Goal: Task Accomplishment & Management: Use online tool/utility

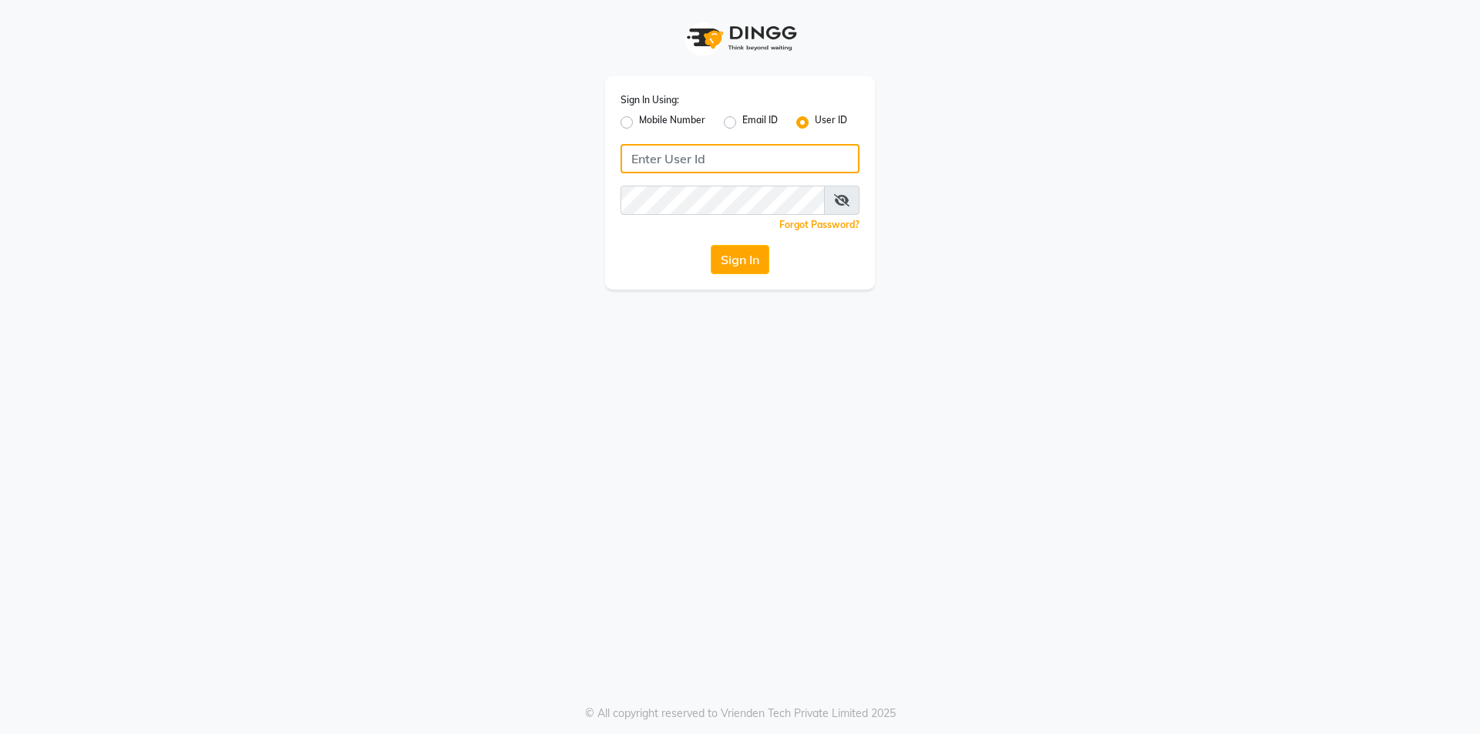
click at [628, 160] on input "Username" at bounding box center [739, 158] width 239 height 29
type input "vpsalon"
drag, startPoint x: 650, startPoint y: 185, endPoint x: 658, endPoint y: 183, distance: 8.8
click at [654, 183] on div "Sign In Using: Mobile Number Email ID User ID vpsalon Remember me Forgot Passwo…" at bounding box center [740, 182] width 270 height 213
click at [730, 260] on button "Sign In" at bounding box center [740, 259] width 59 height 29
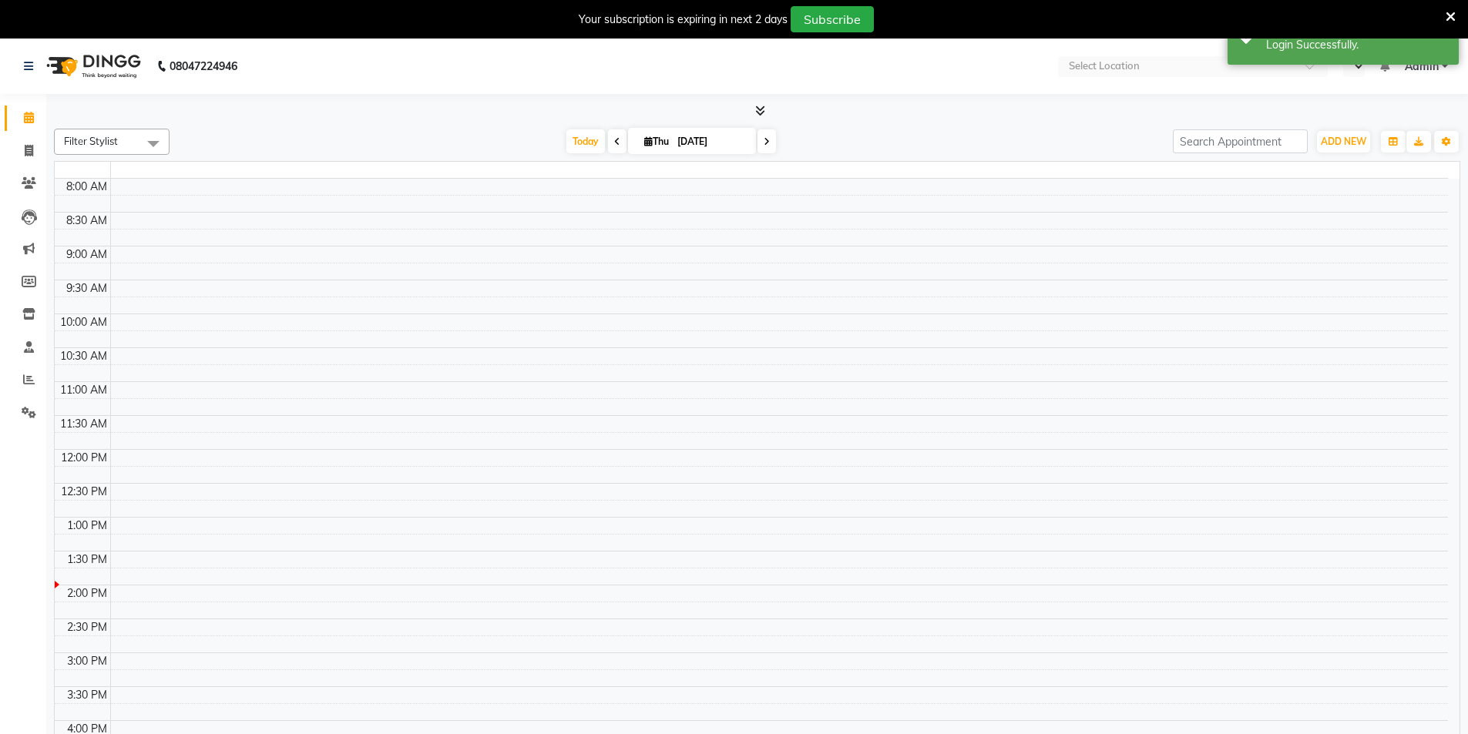
select select "en"
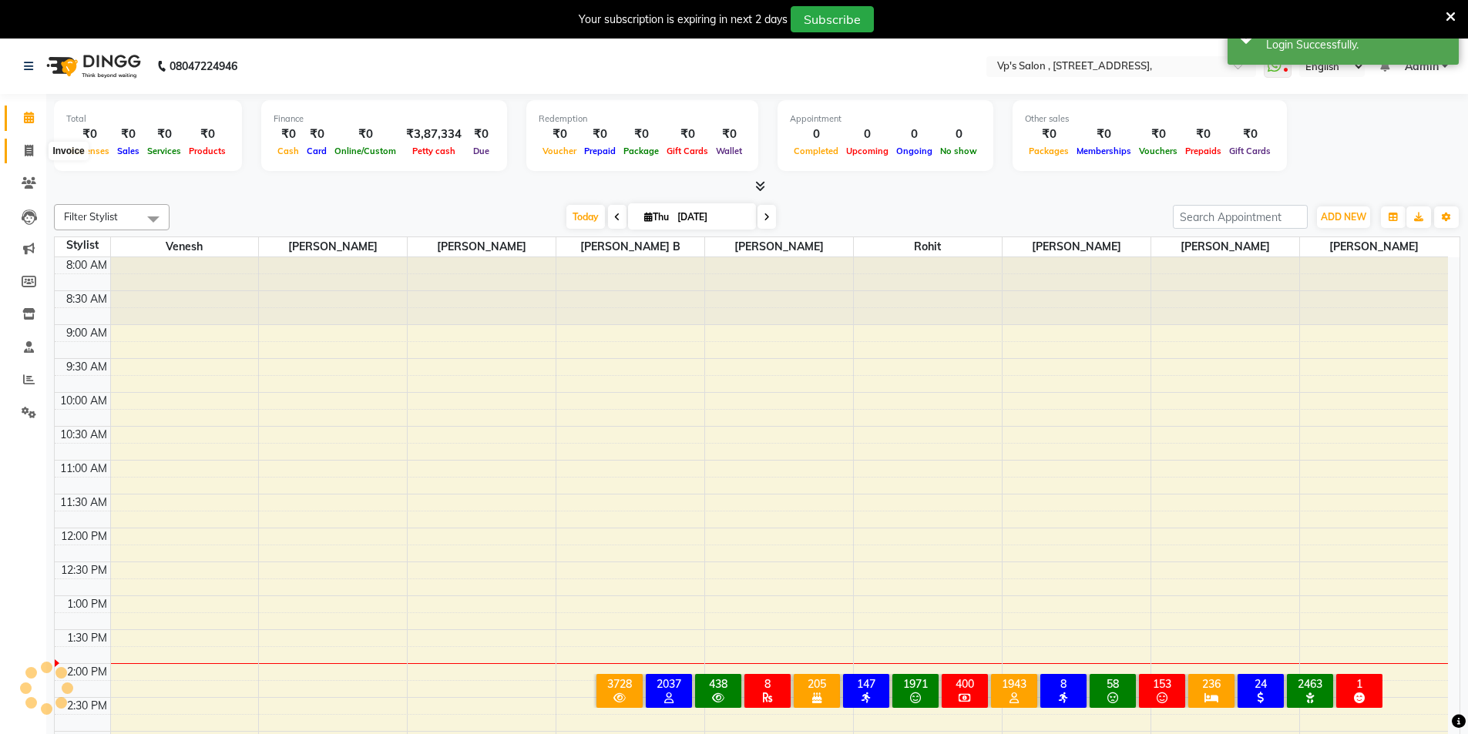
click at [31, 151] on icon at bounding box center [29, 151] width 8 height 12
select select "service"
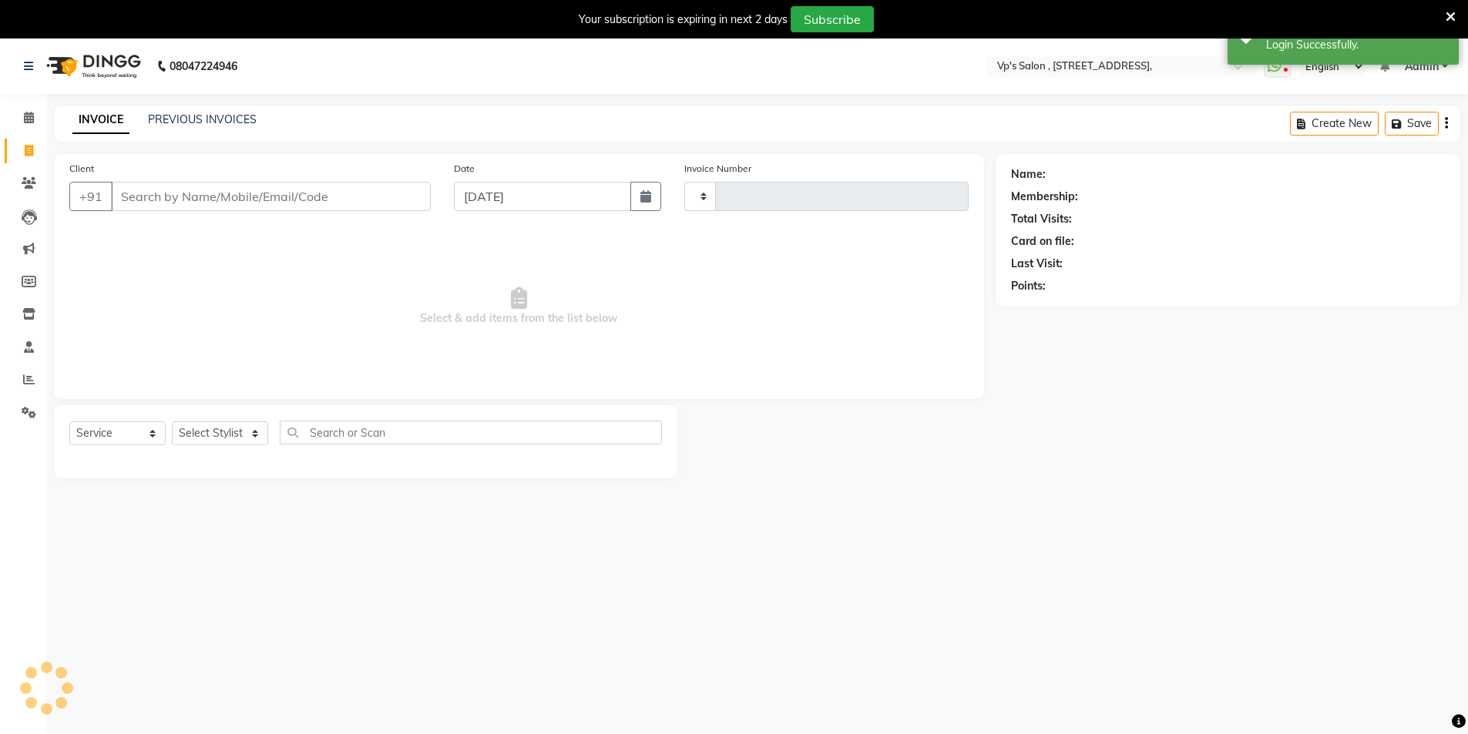
type input "1795"
select select "4917"
click at [221, 119] on link "PREVIOUS INVOICES" at bounding box center [202, 120] width 109 height 14
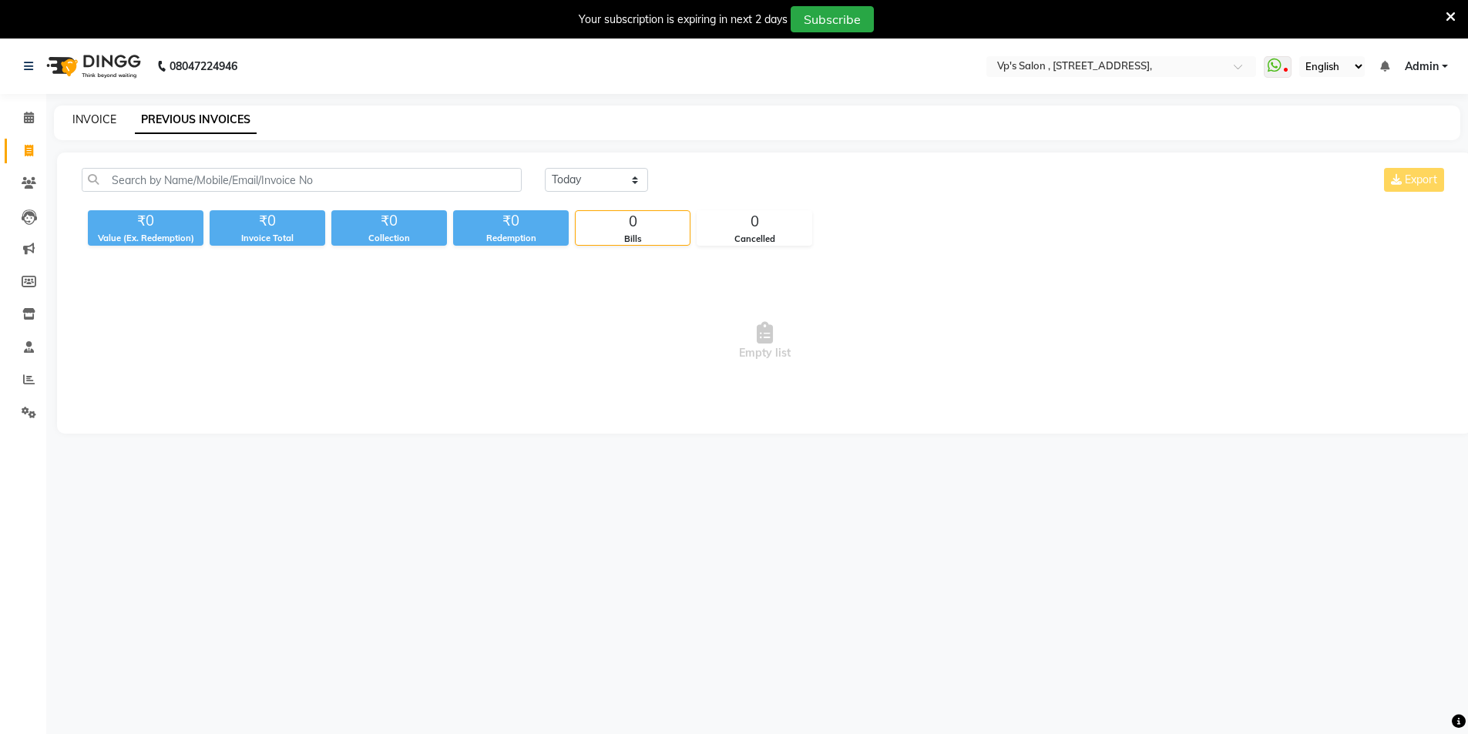
click at [101, 119] on link "INVOICE" at bounding box center [94, 120] width 44 height 14
select select "service"
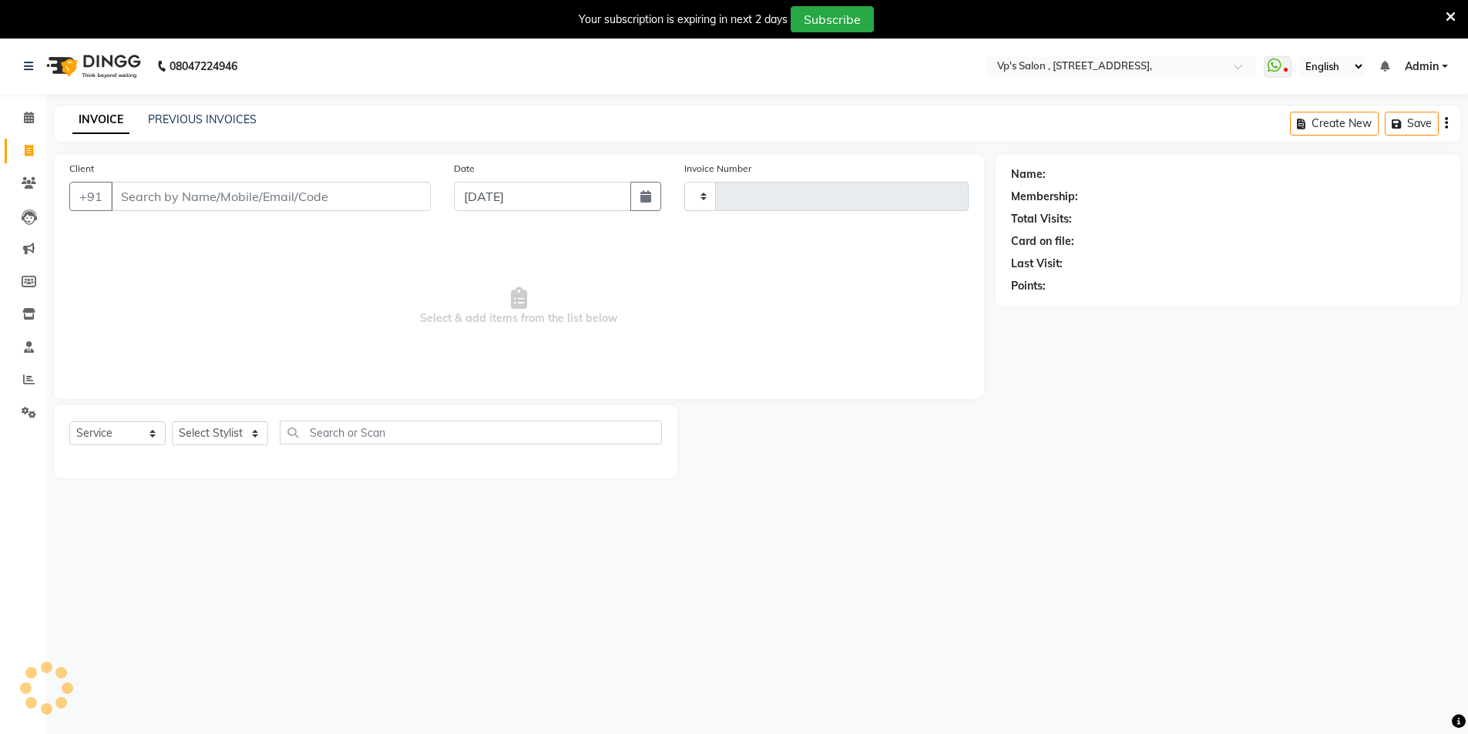
type input "1795"
select select "4917"
click at [22, 381] on span at bounding box center [28, 380] width 27 height 18
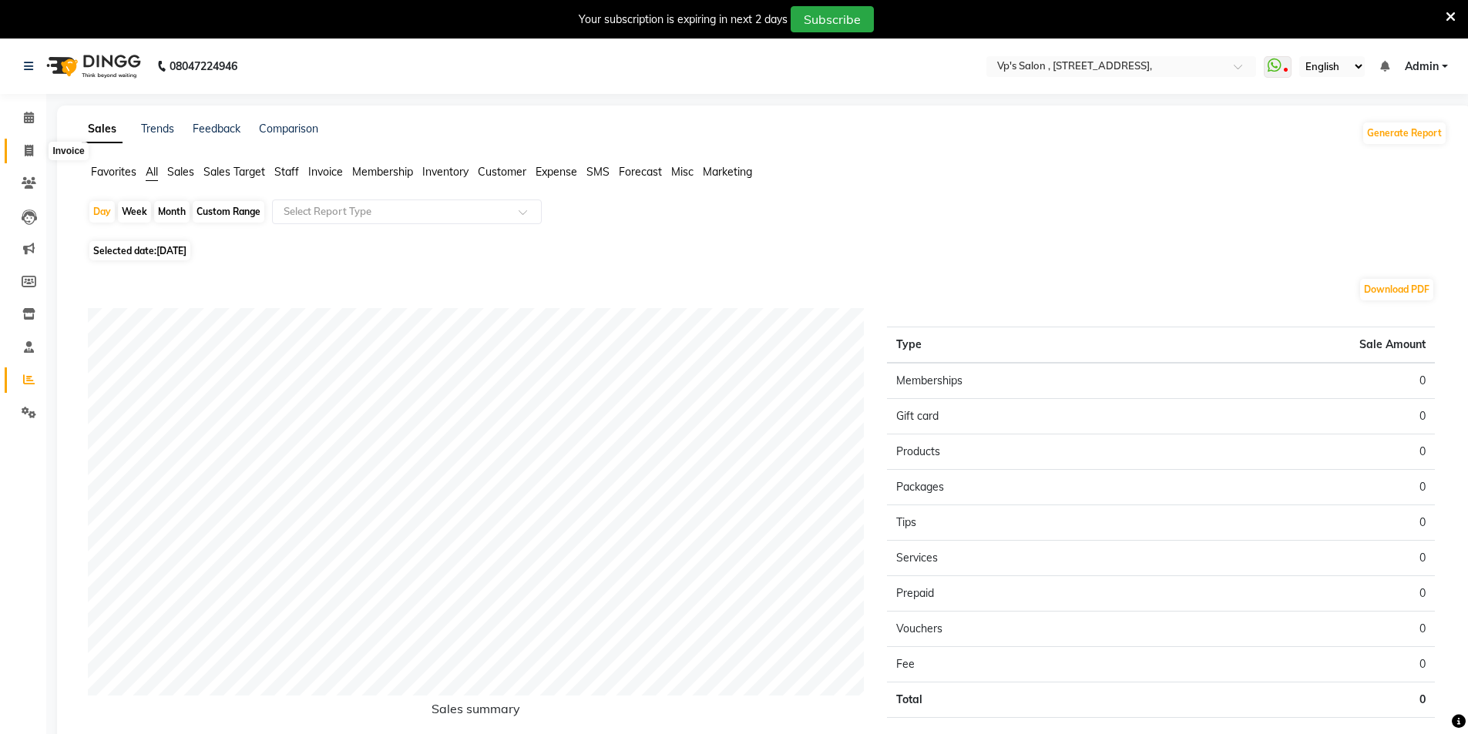
click at [33, 150] on icon at bounding box center [29, 151] width 8 height 12
select select "service"
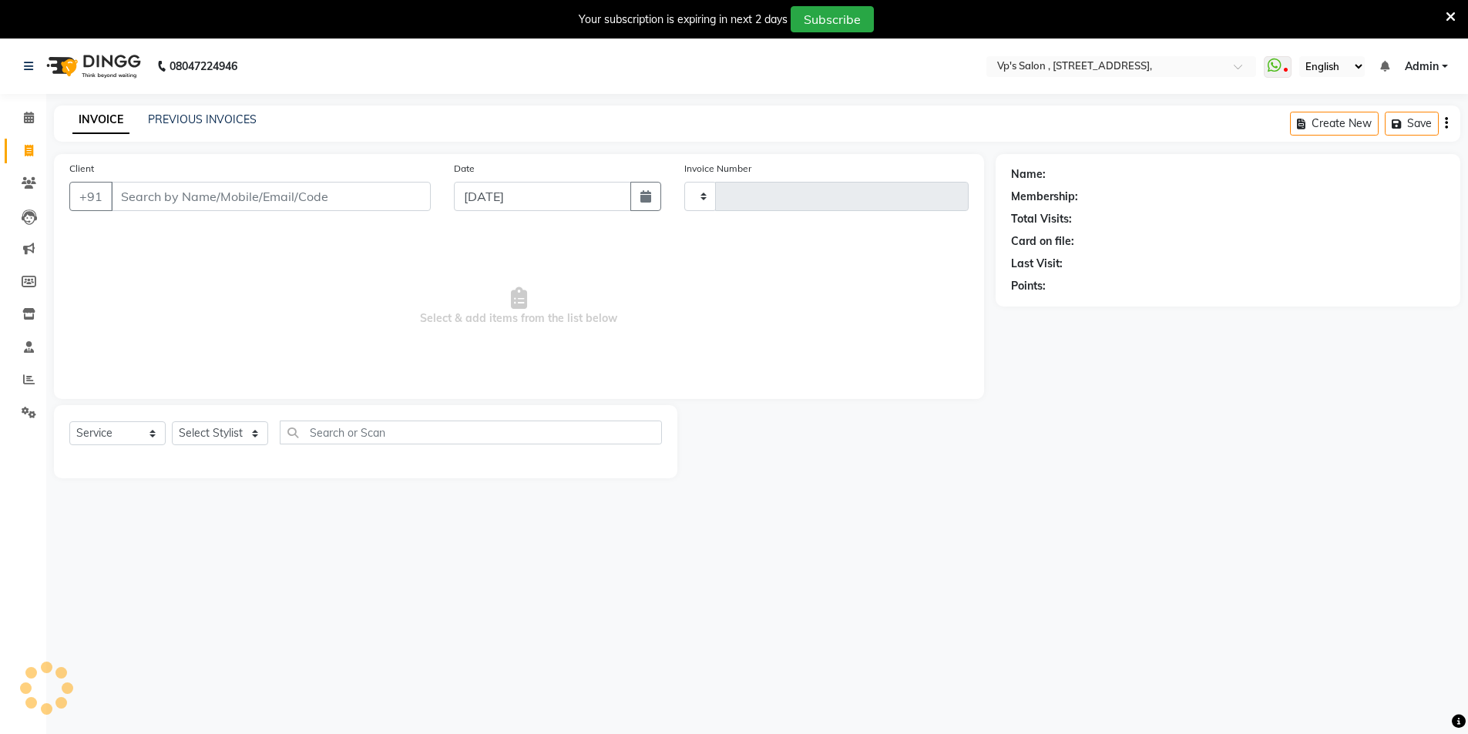
scroll to position [39, 0]
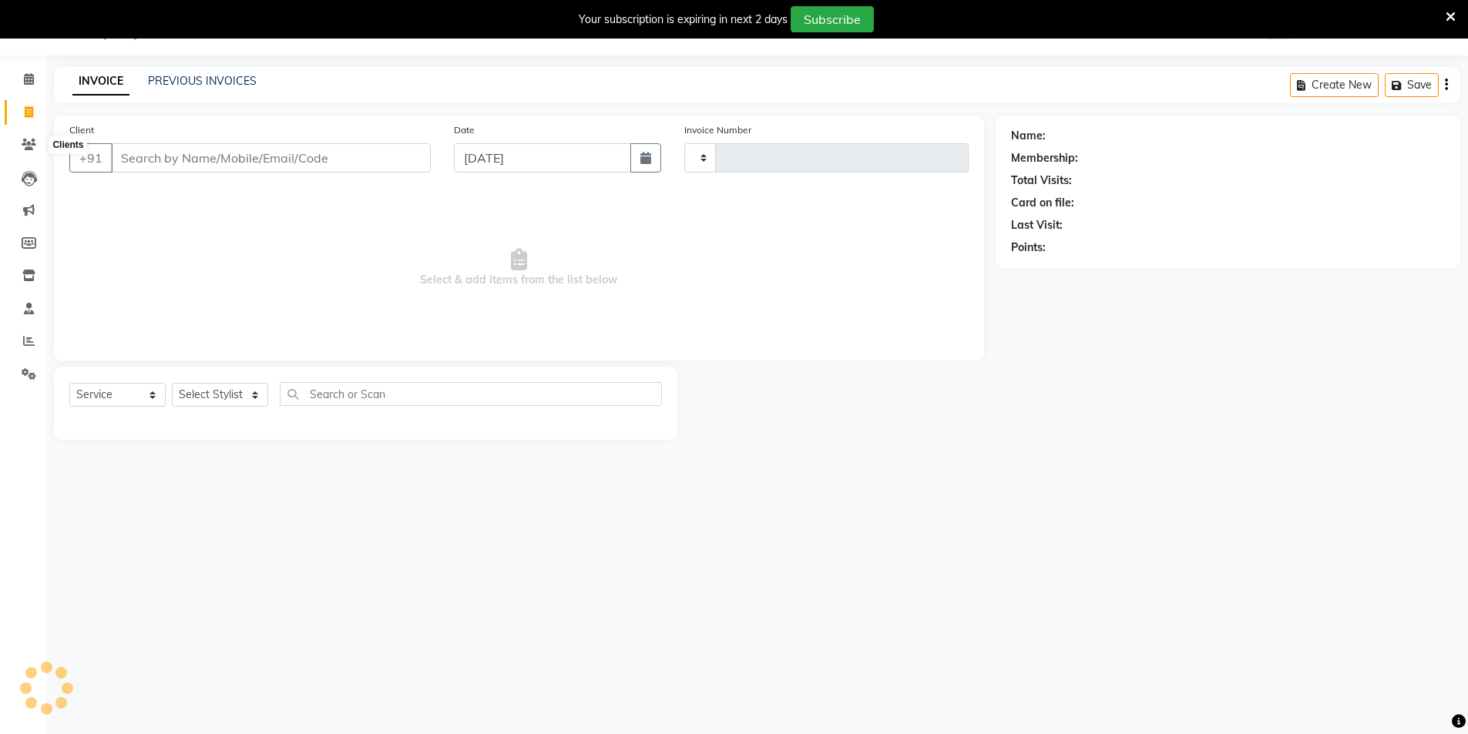
type input "1795"
select select "4917"
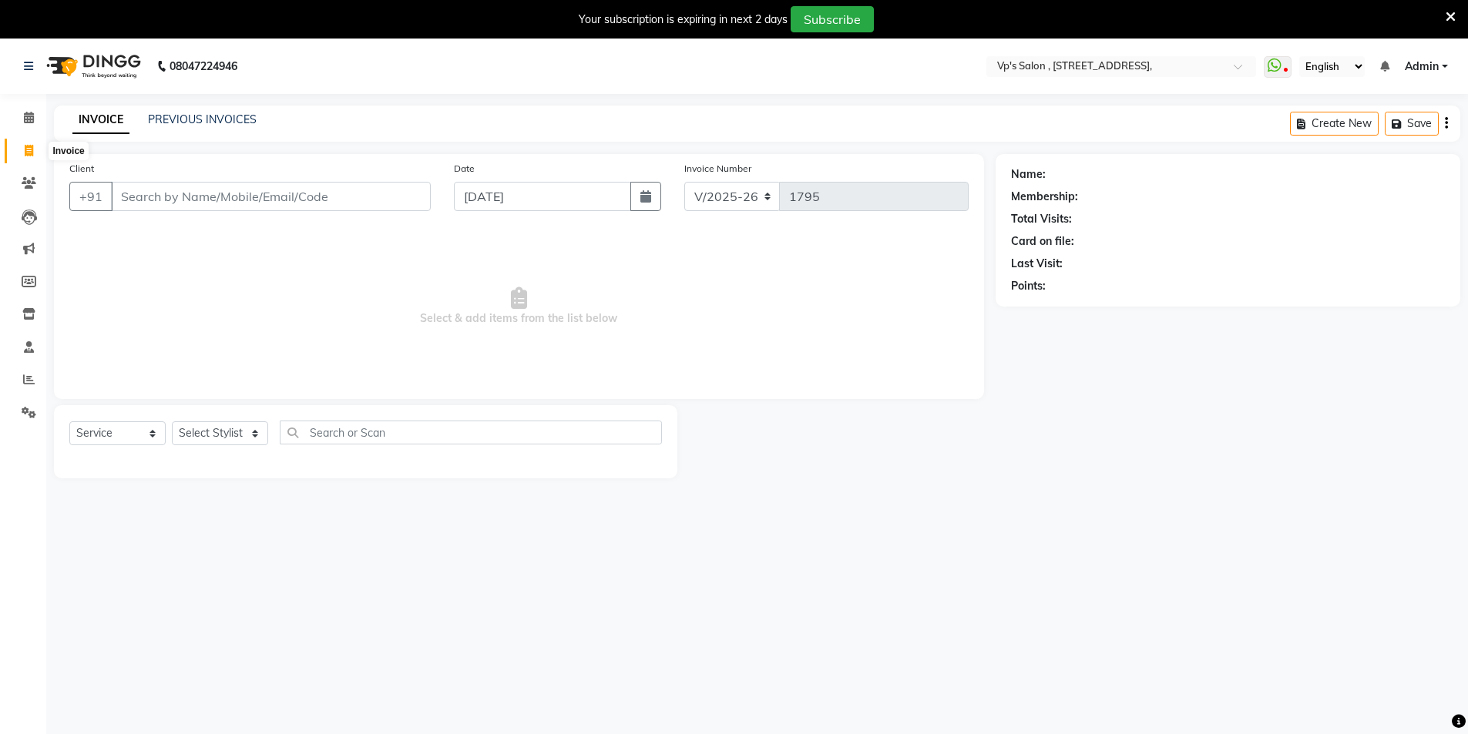
click at [32, 147] on icon at bounding box center [29, 151] width 8 height 12
select select "4917"
select select "service"
click at [30, 381] on icon at bounding box center [29, 380] width 12 height 12
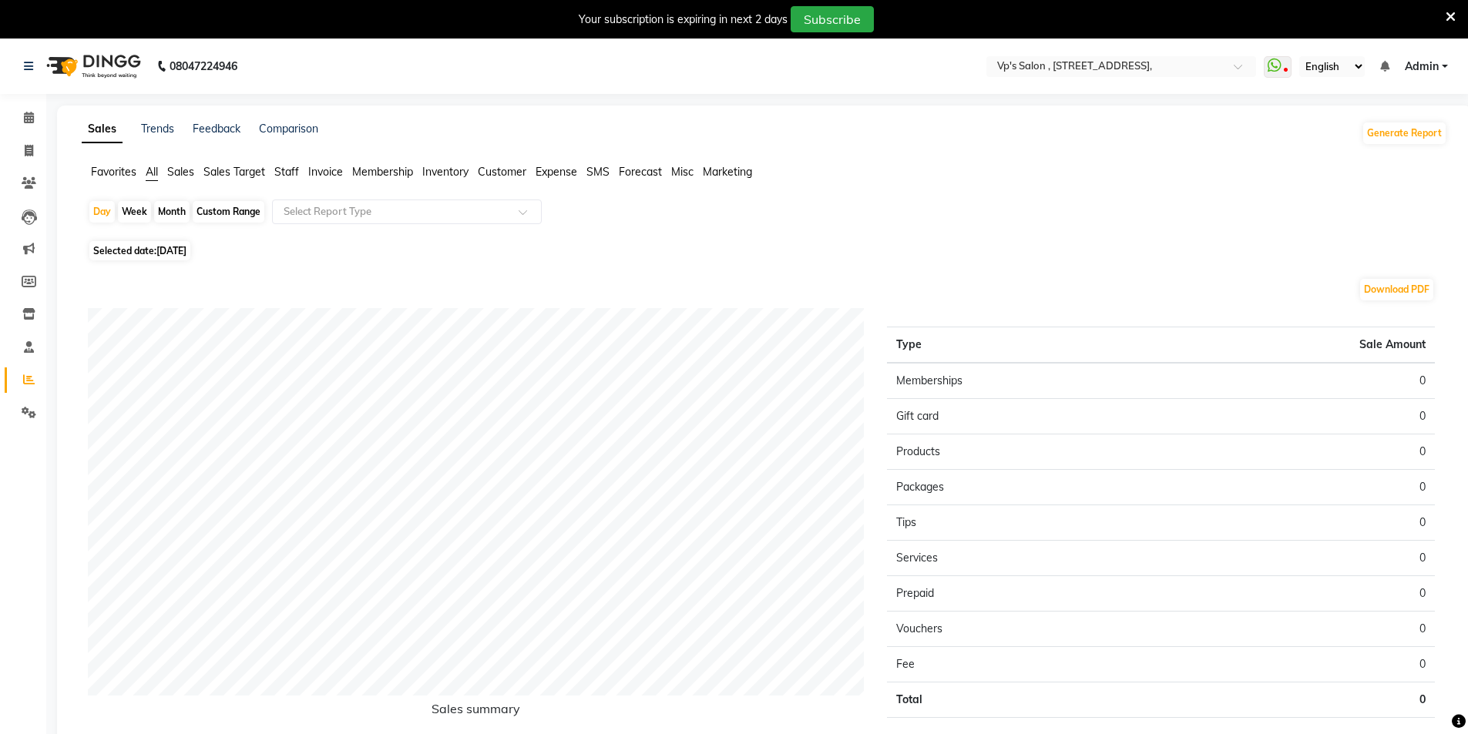
click at [164, 256] on span "[DATE]" at bounding box center [171, 251] width 30 height 12
select select "9"
select select "2025"
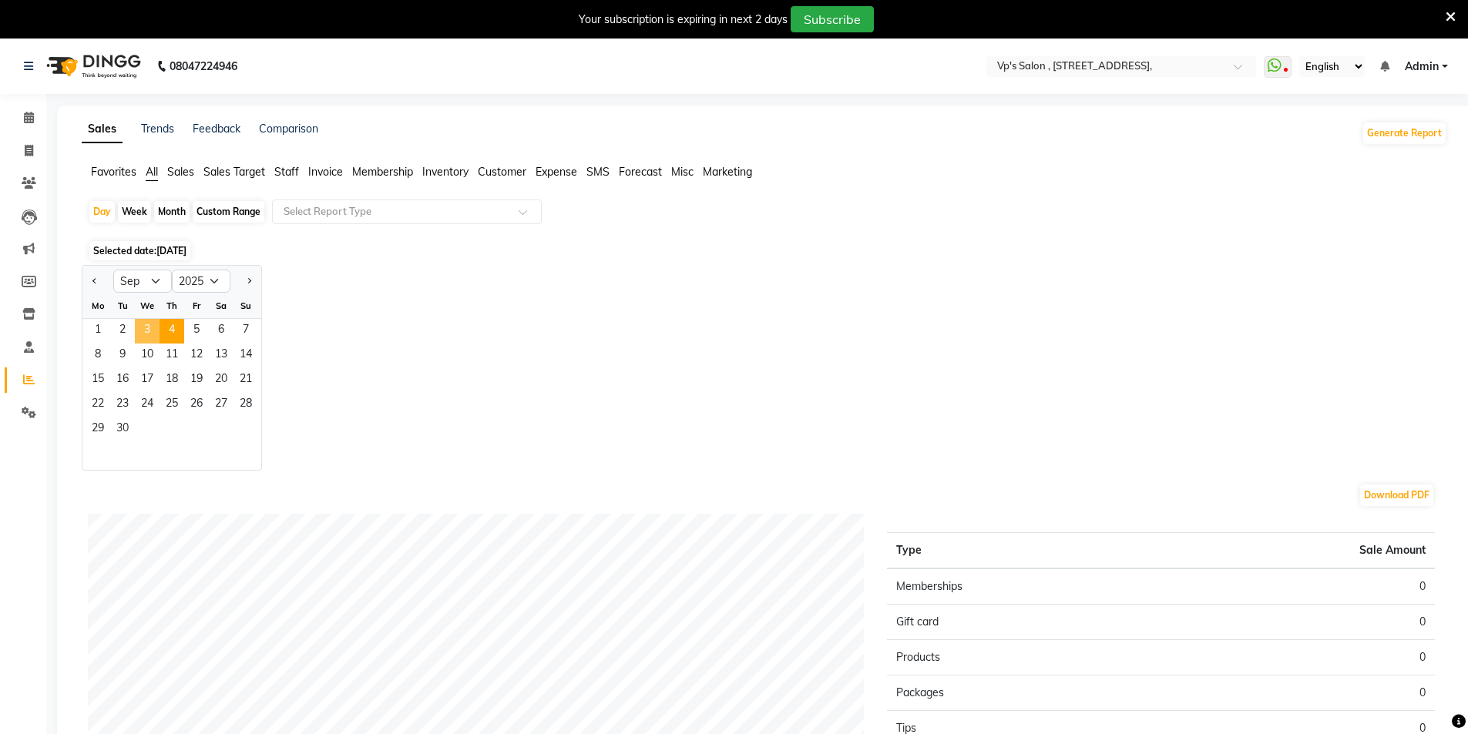
click at [147, 327] on span "3" at bounding box center [147, 331] width 25 height 25
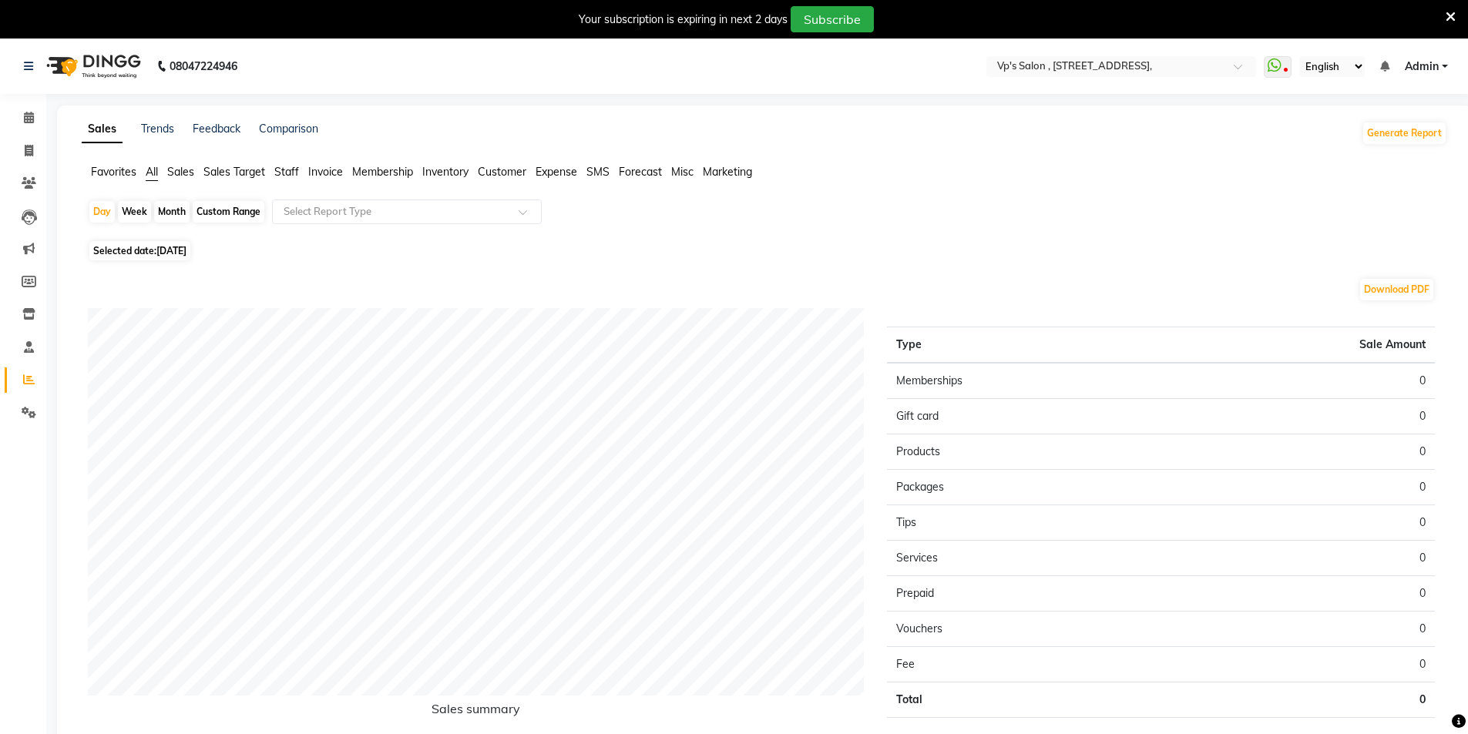
click at [166, 248] on span "[DATE]" at bounding box center [171, 251] width 30 height 12
select select "9"
select select "2025"
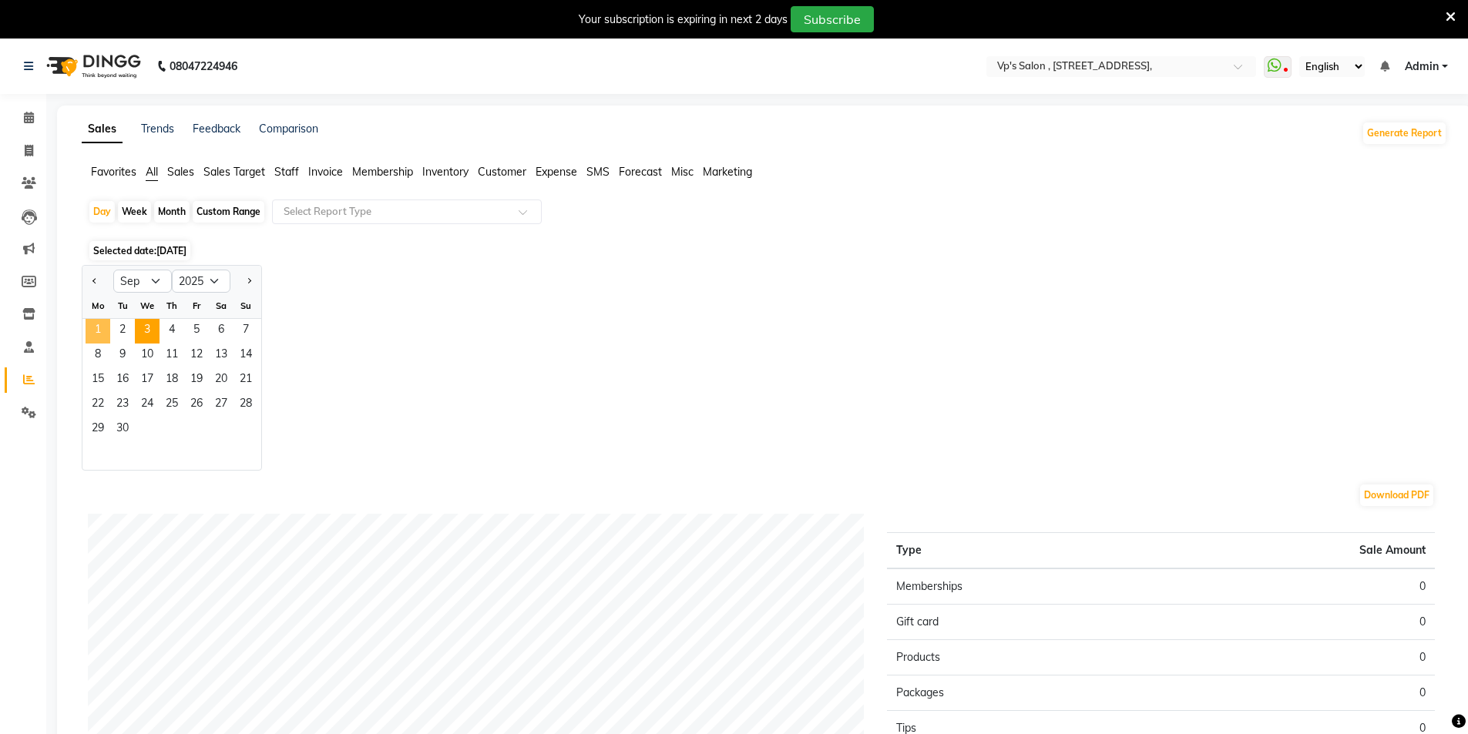
click at [104, 331] on span "1" at bounding box center [98, 331] width 25 height 25
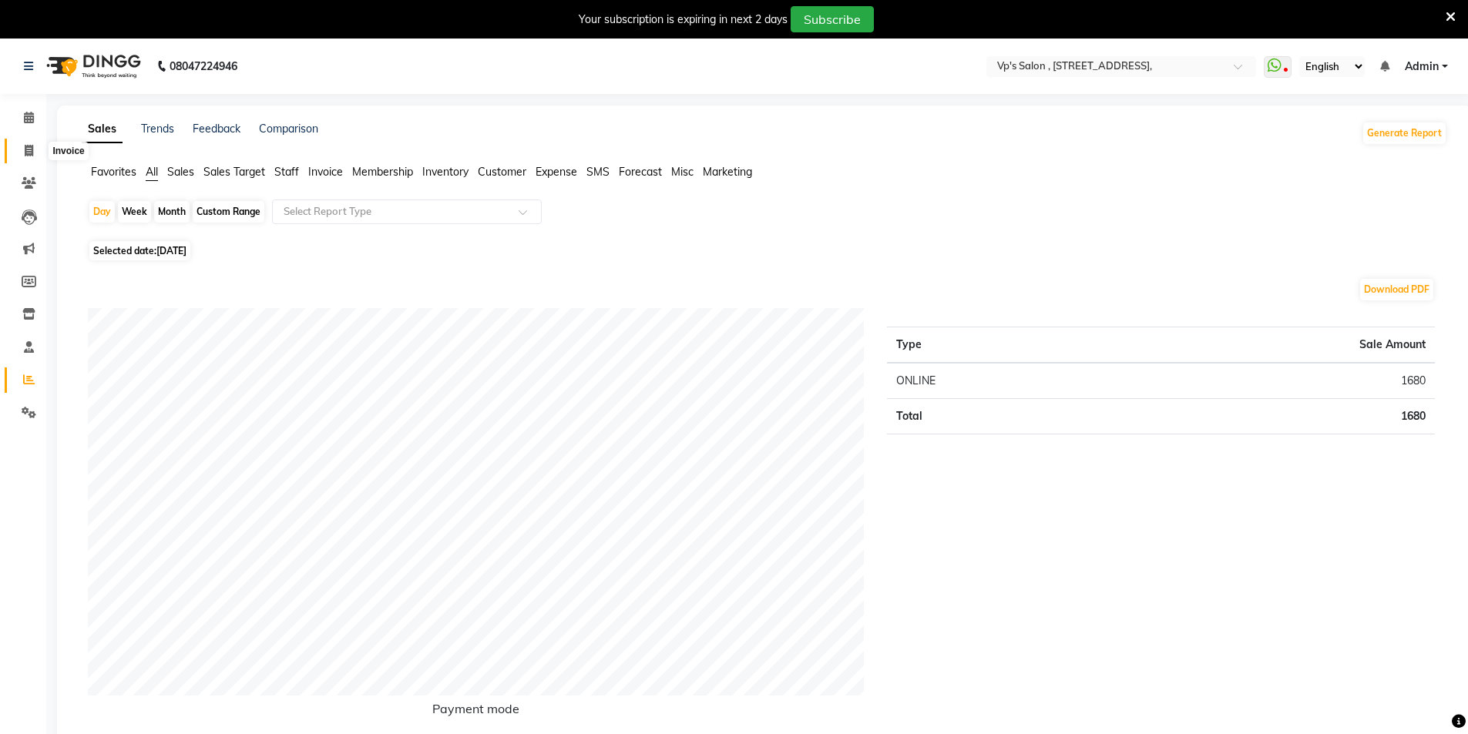
click at [32, 153] on icon at bounding box center [29, 151] width 8 height 12
select select "service"
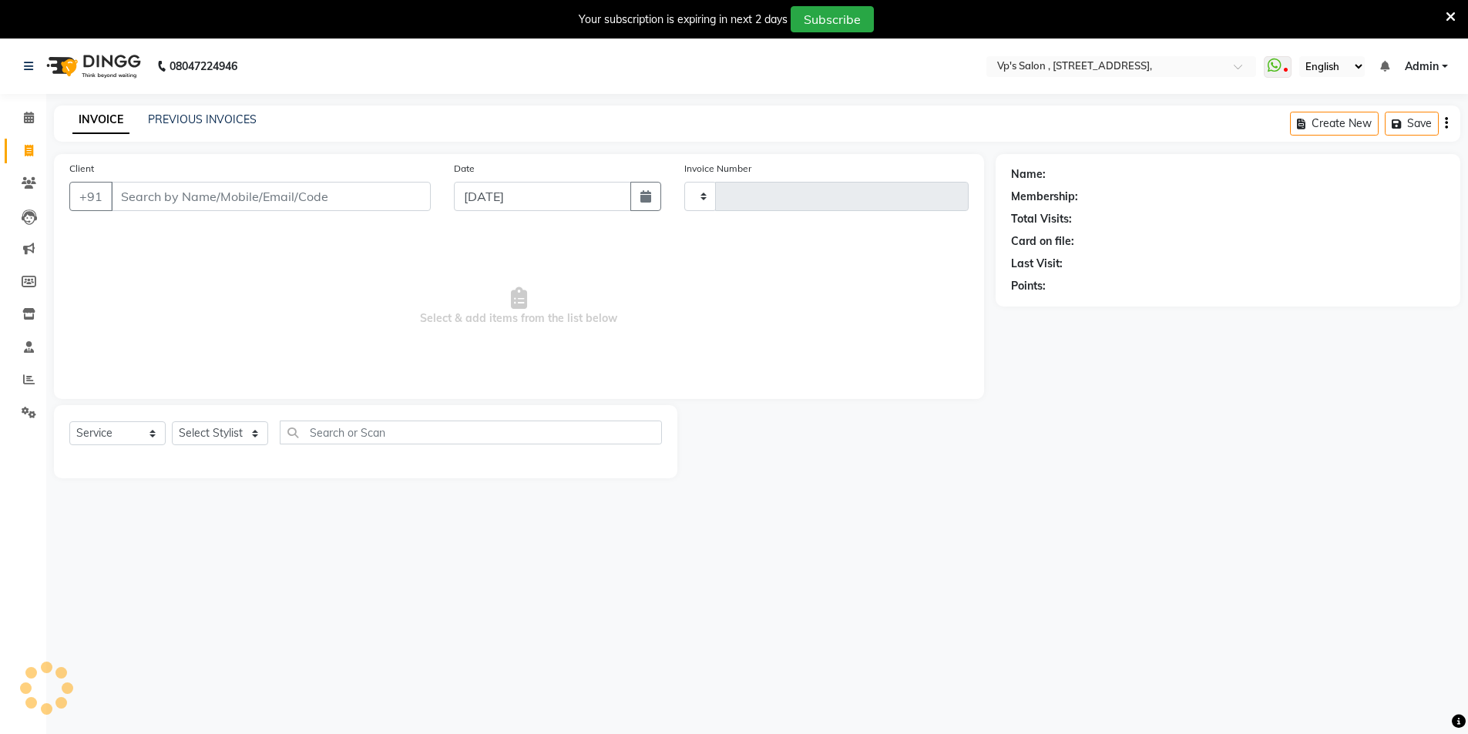
scroll to position [39, 0]
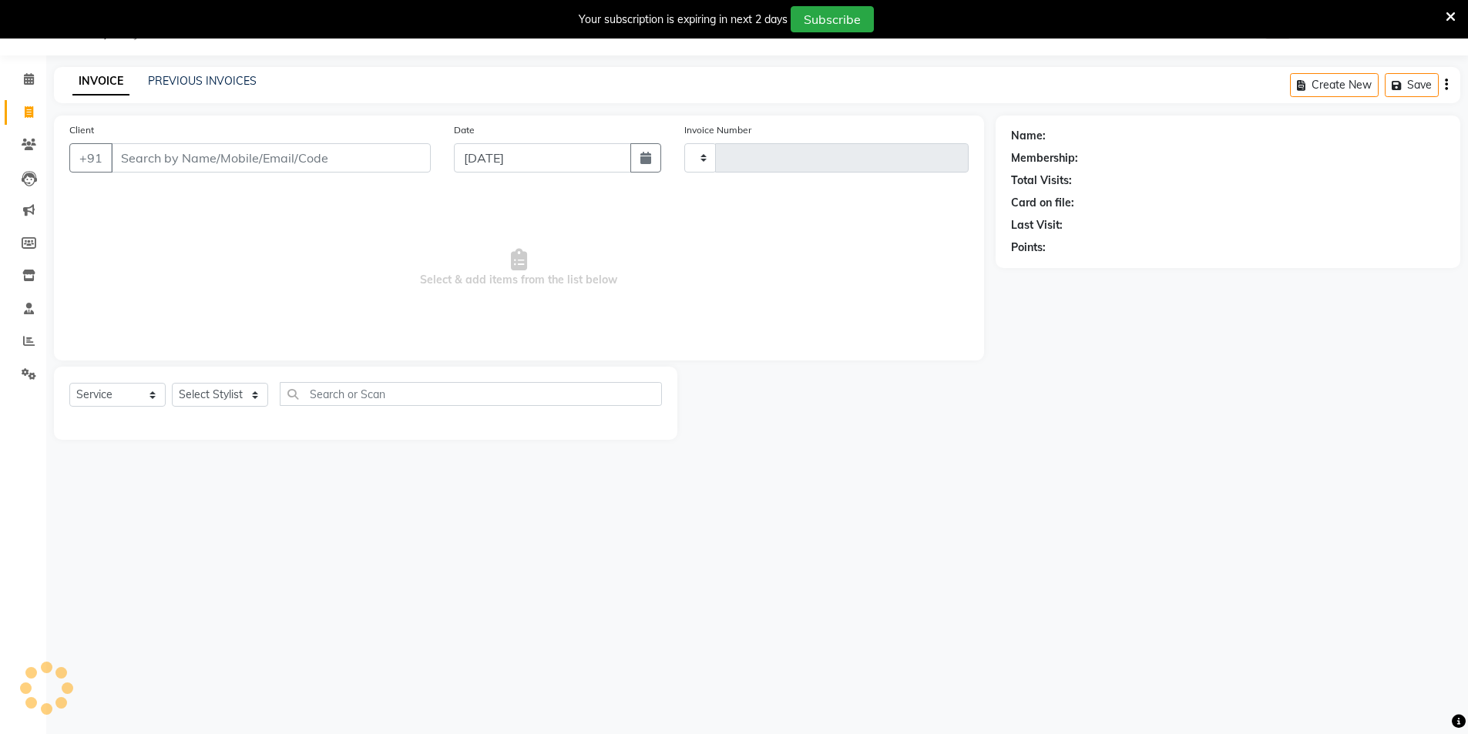
type input "1795"
select select "4917"
click at [169, 161] on input "Client" at bounding box center [271, 157] width 320 height 29
click at [25, 337] on icon at bounding box center [29, 341] width 12 height 12
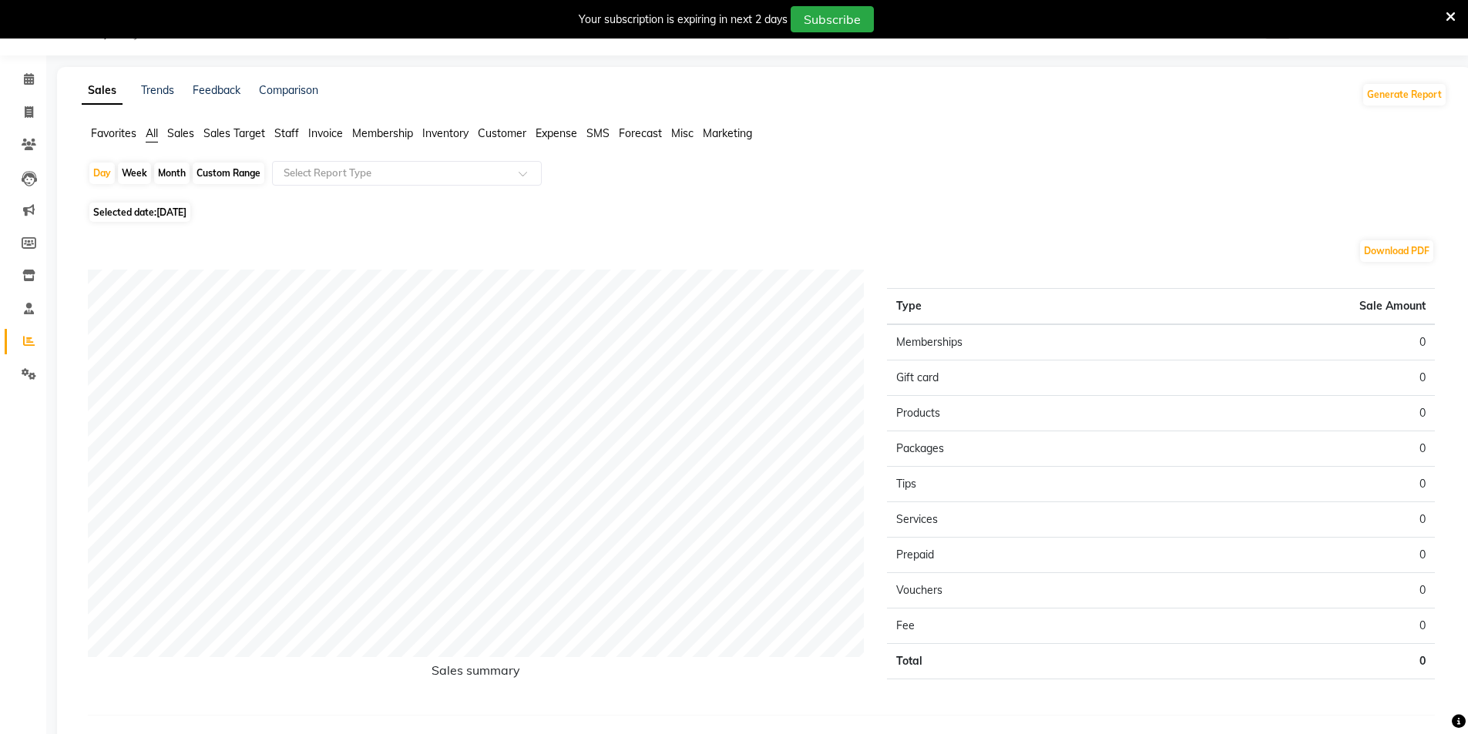
scroll to position [83, 0]
